Goal: Transaction & Acquisition: Book appointment/travel/reservation

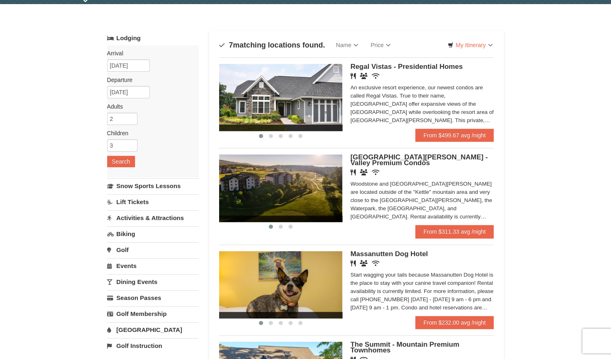
scroll to position [23, 0]
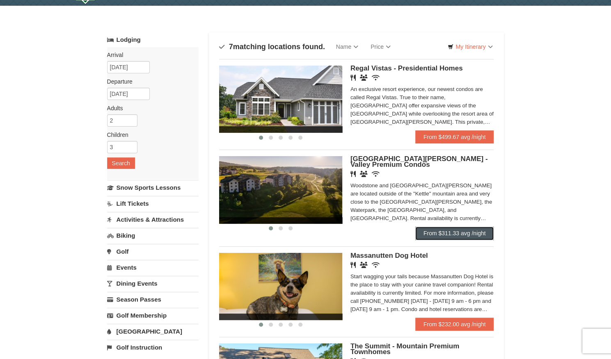
click at [455, 233] on link "From $311.33 avg /night" at bounding box center [454, 233] width 79 height 13
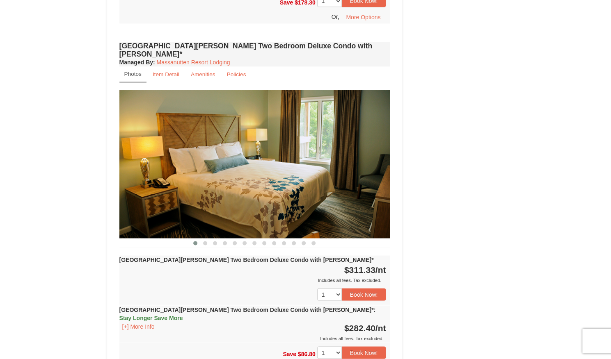
scroll to position [672, 0]
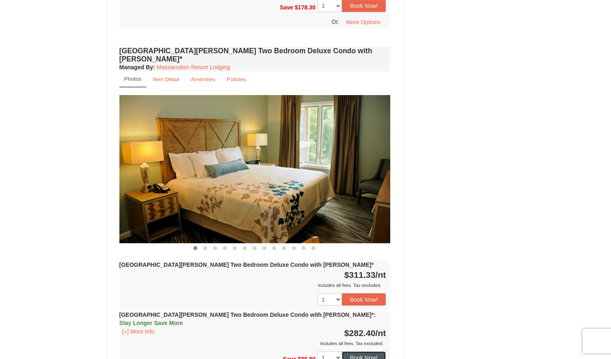
click at [365, 351] on button "Book Now!" at bounding box center [364, 357] width 44 height 12
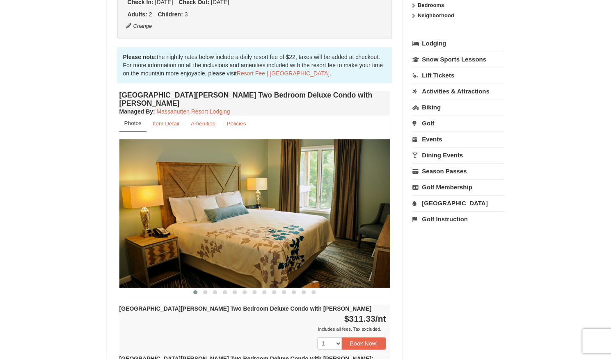
scroll to position [80, 0]
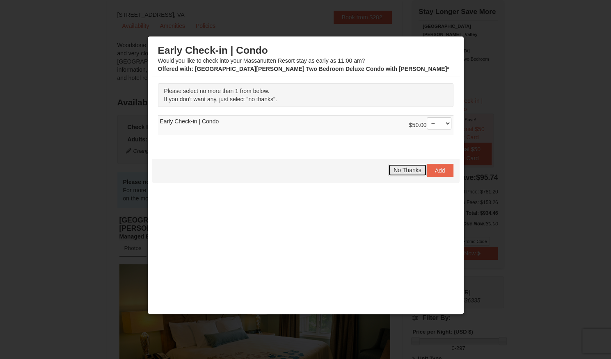
click at [401, 167] on span "No Thanks" at bounding box center [406, 170] width 27 height 7
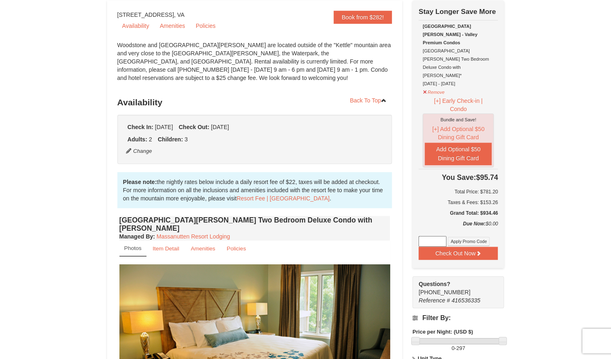
scroll to position [0, 0]
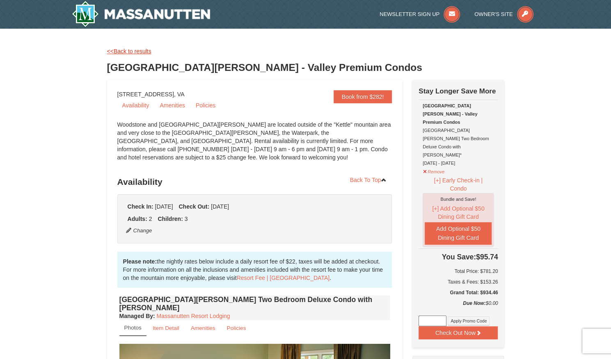
click at [129, 50] on link "<<Back to results" at bounding box center [129, 51] width 44 height 7
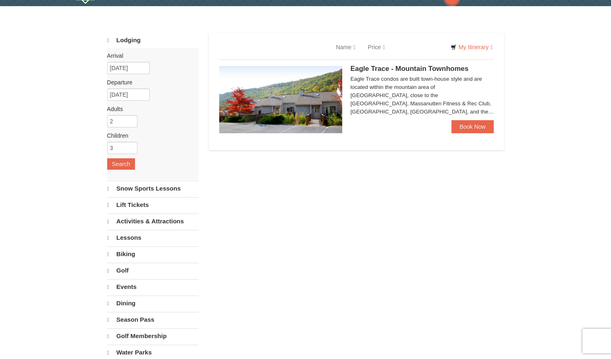
select select "10"
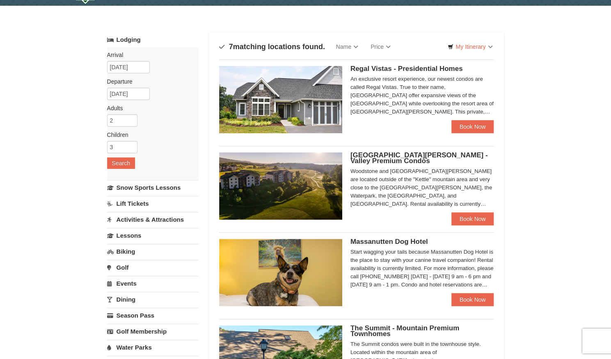
select select "10"
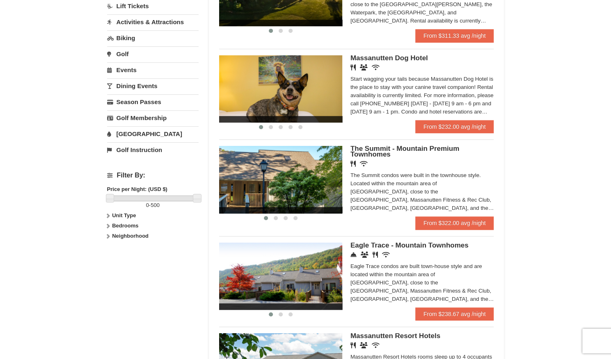
scroll to position [221, 0]
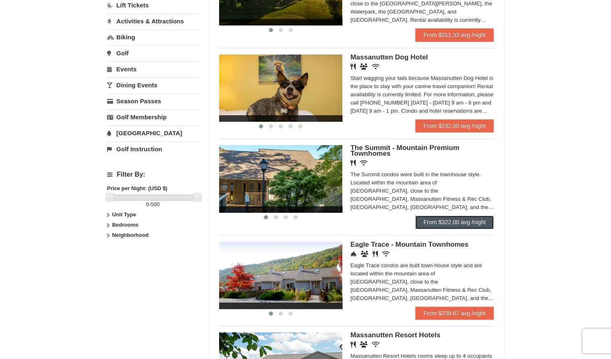
click at [448, 220] on link "From $322.00 avg /night" at bounding box center [454, 222] width 79 height 13
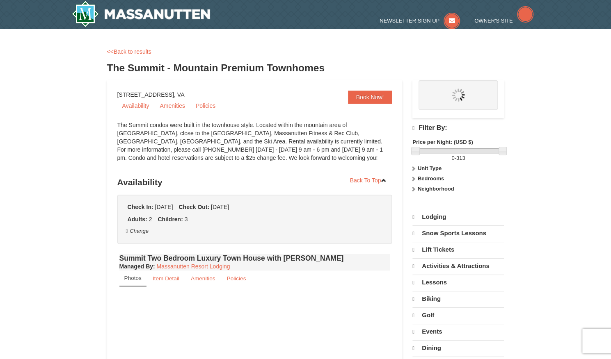
select select "10"
